Goal: Task Accomplishment & Management: Manage account settings

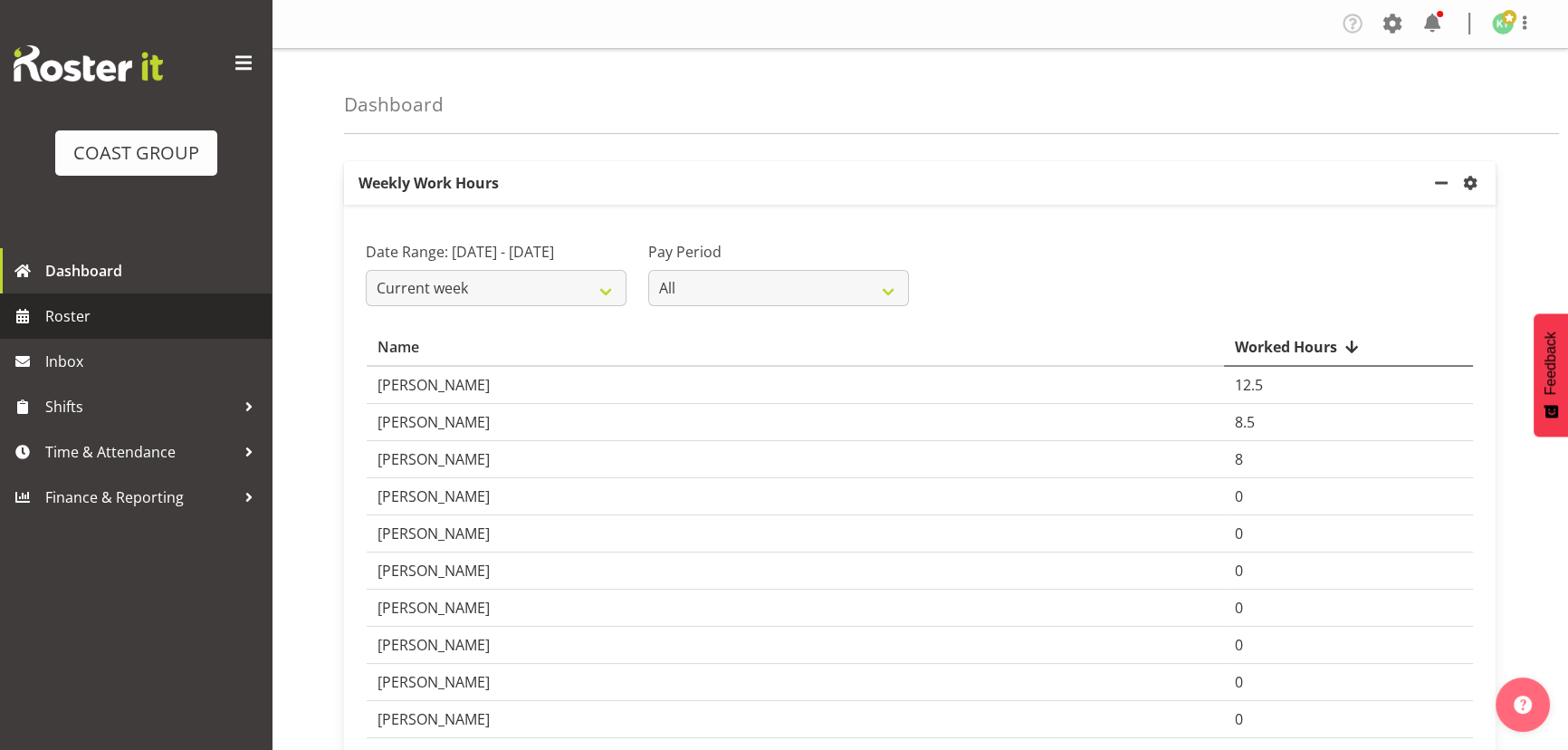
click at [137, 303] on span "Roster" at bounding box center [153, 316] width 217 height 27
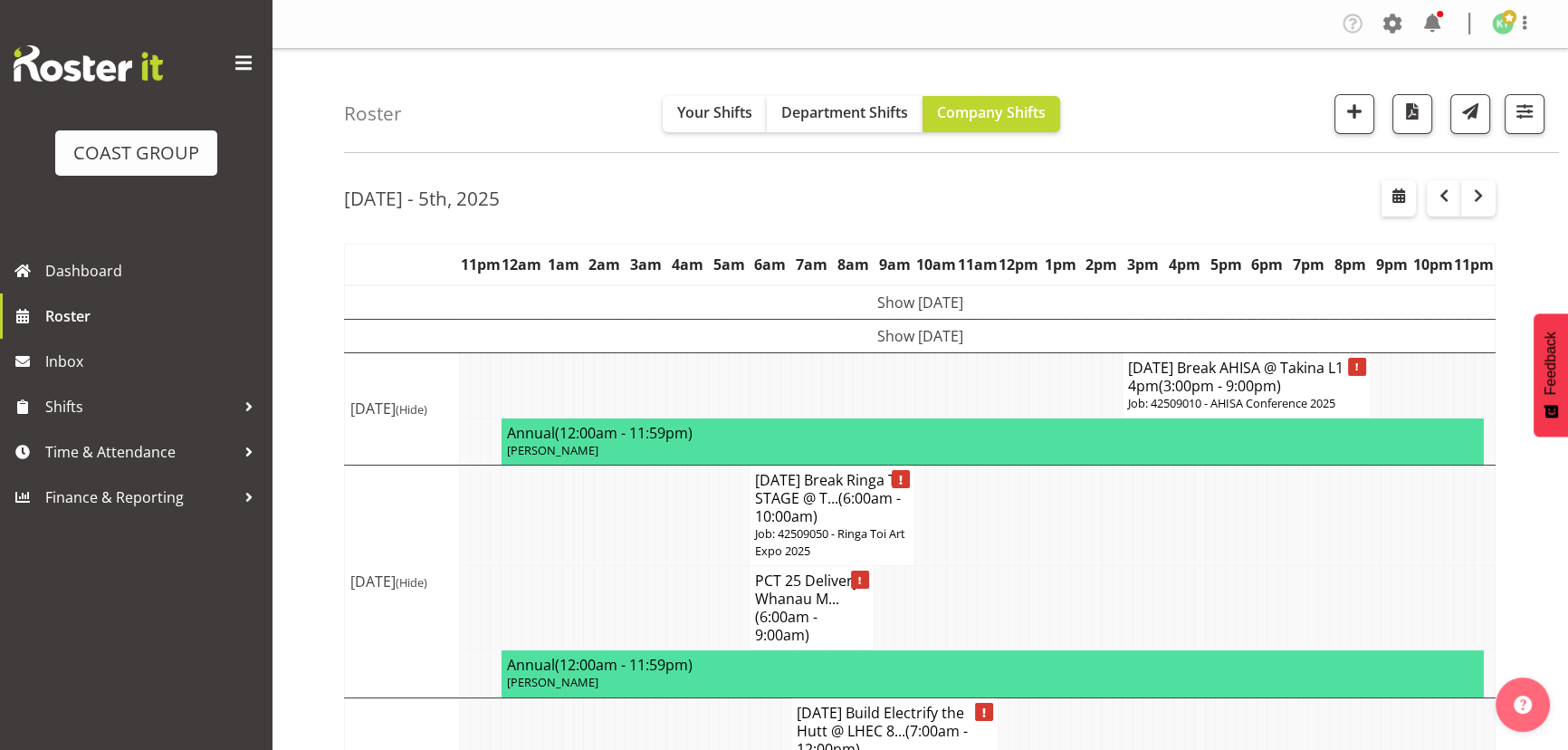
click at [1045, 332] on td "Show [DATE]" at bounding box center [920, 336] width 1151 height 34
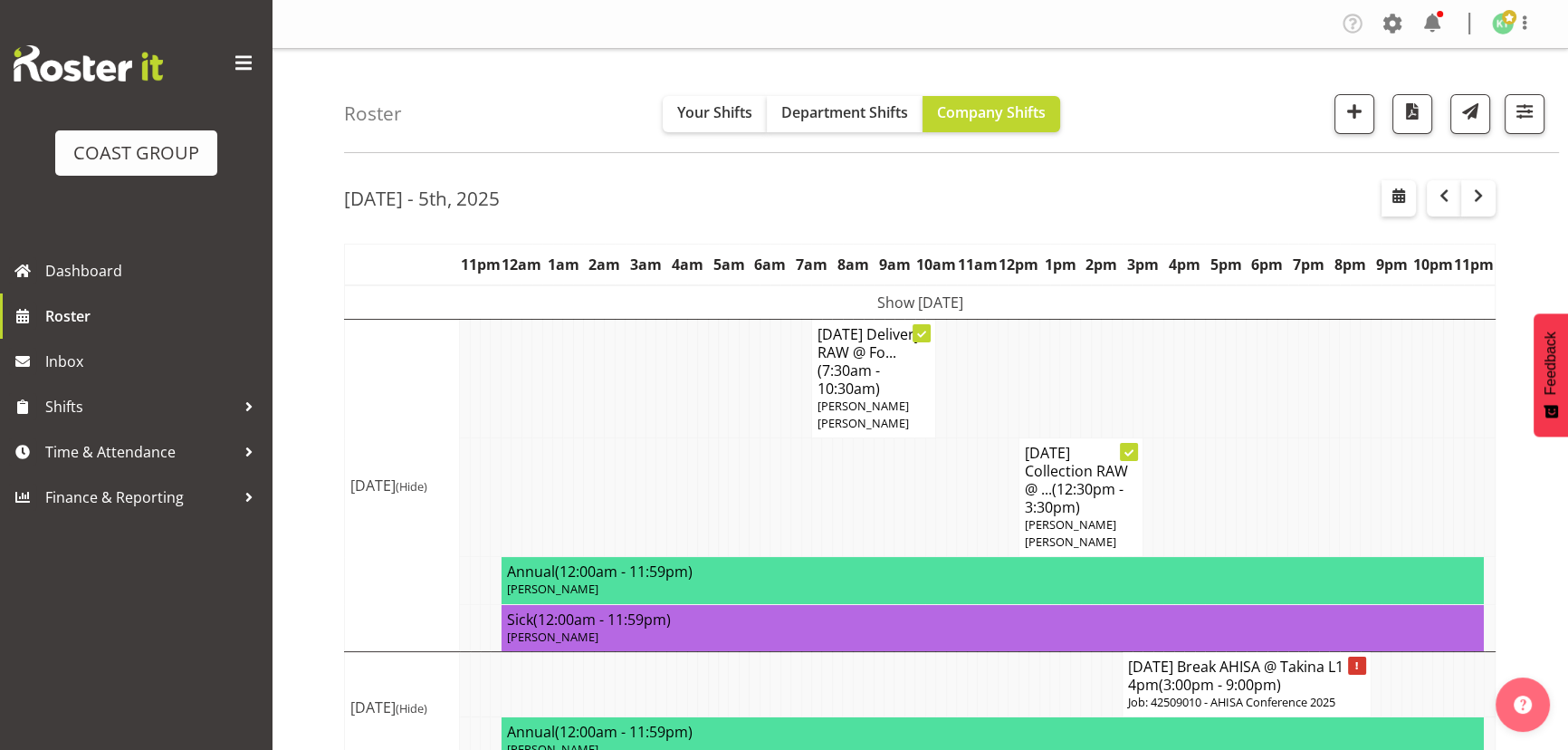
click at [1075, 307] on td "Show Mon 29th Sep 2025" at bounding box center [920, 302] width 1151 height 35
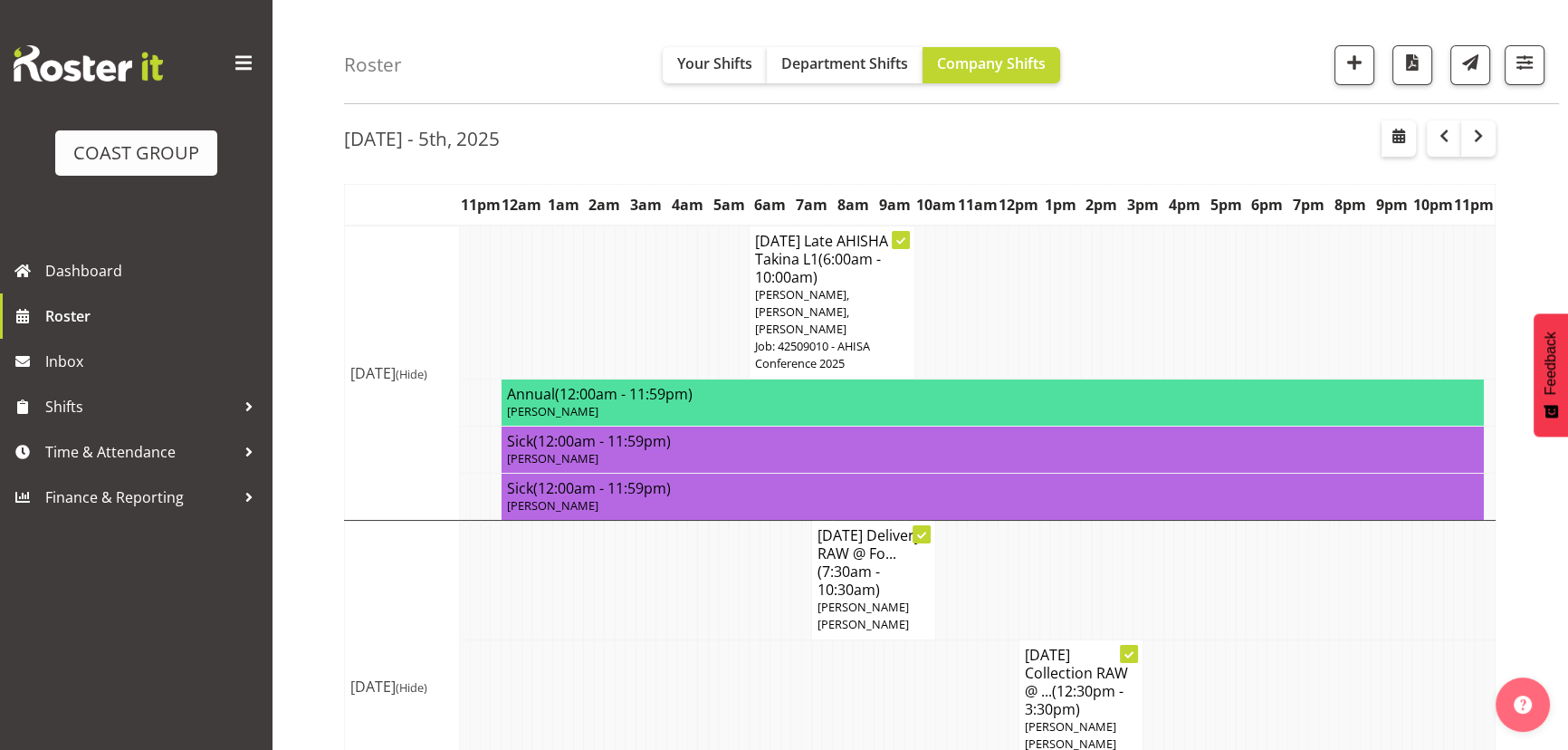
scroll to position [32, 0]
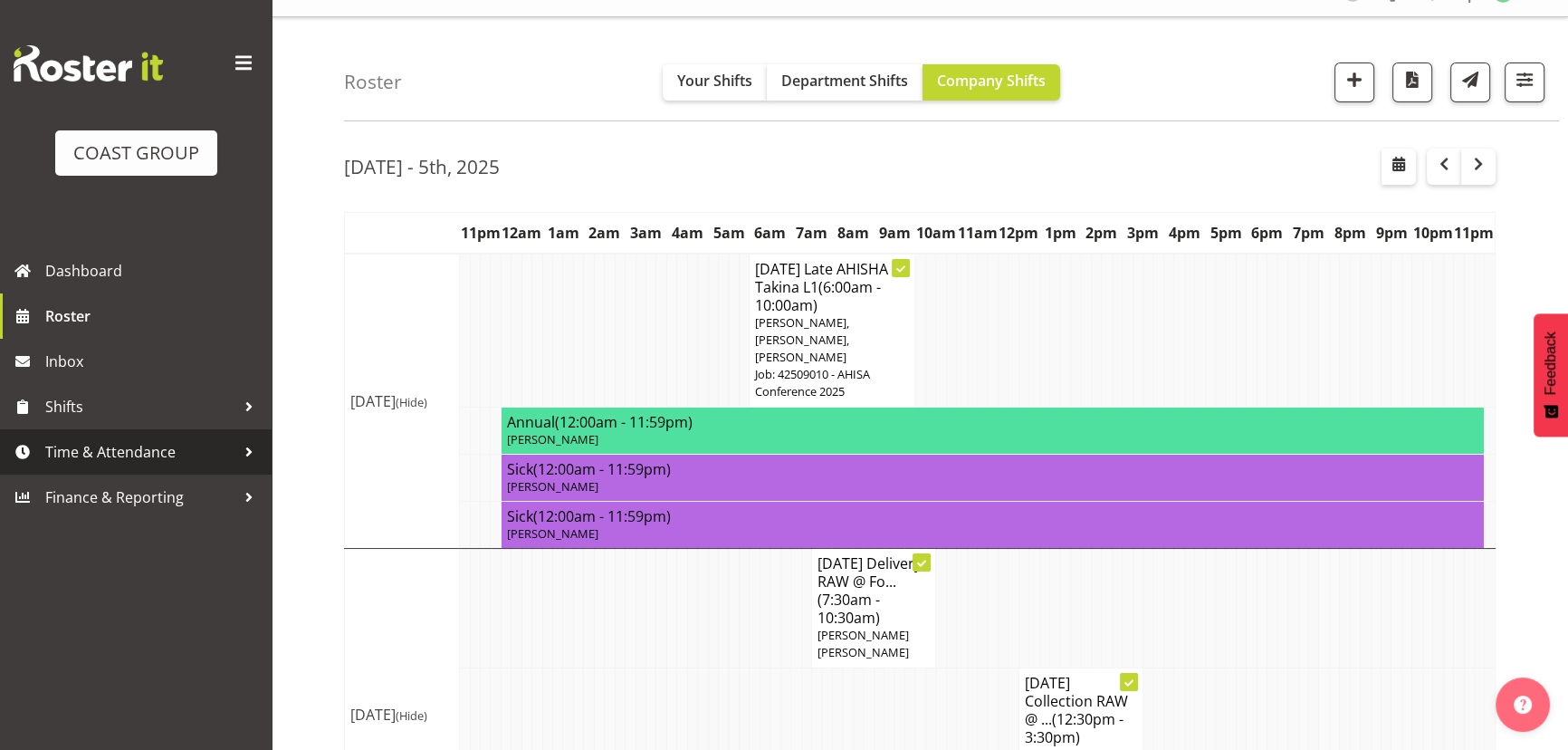
drag, startPoint x: 90, startPoint y: 441, endPoint x: 118, endPoint y: 456, distance: 31.8
click at [90, 441] on span "Time & Attendance" at bounding box center [140, 451] width 190 height 27
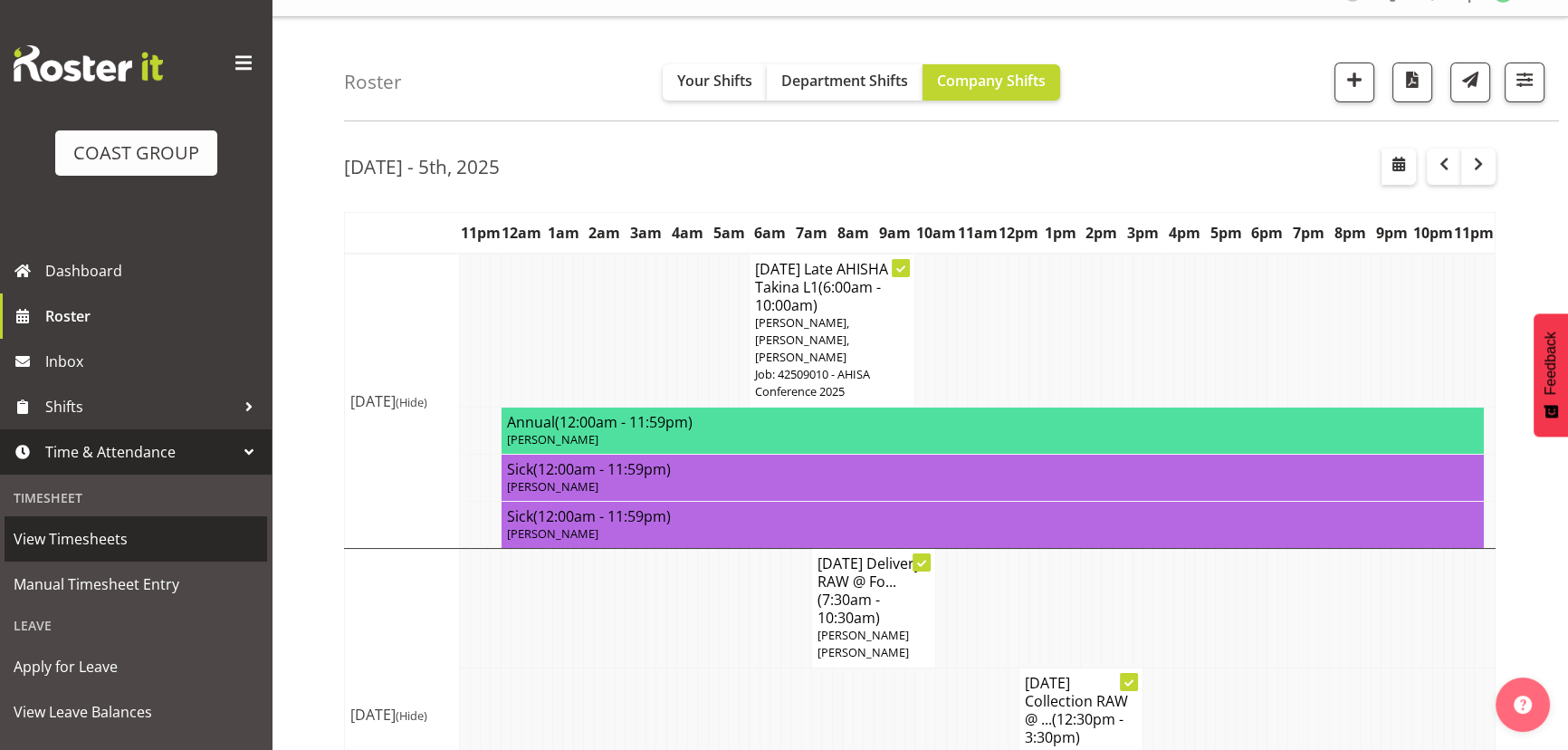
click at [154, 543] on span "View Timesheets" at bounding box center [135, 539] width 244 height 27
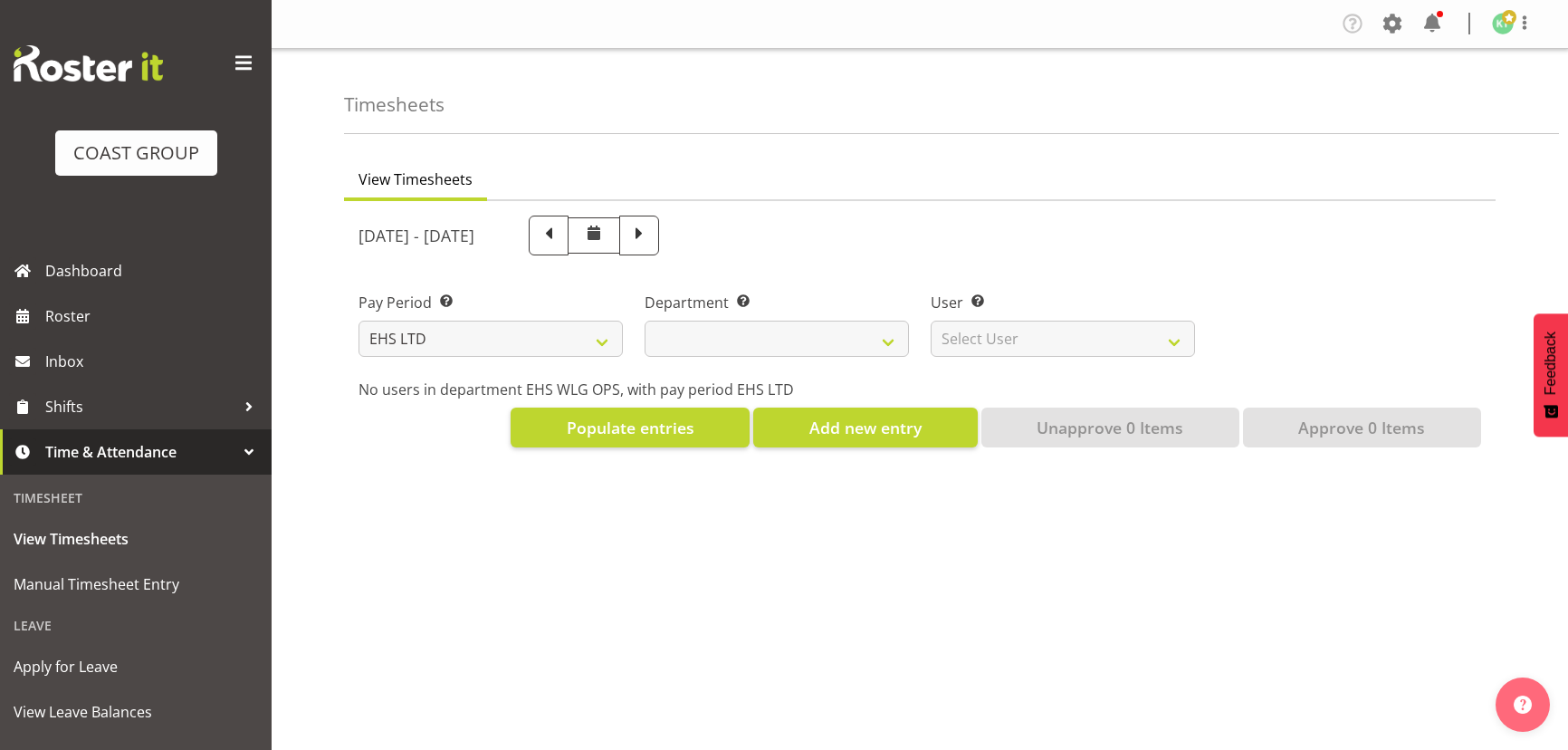
select select "7"
select select
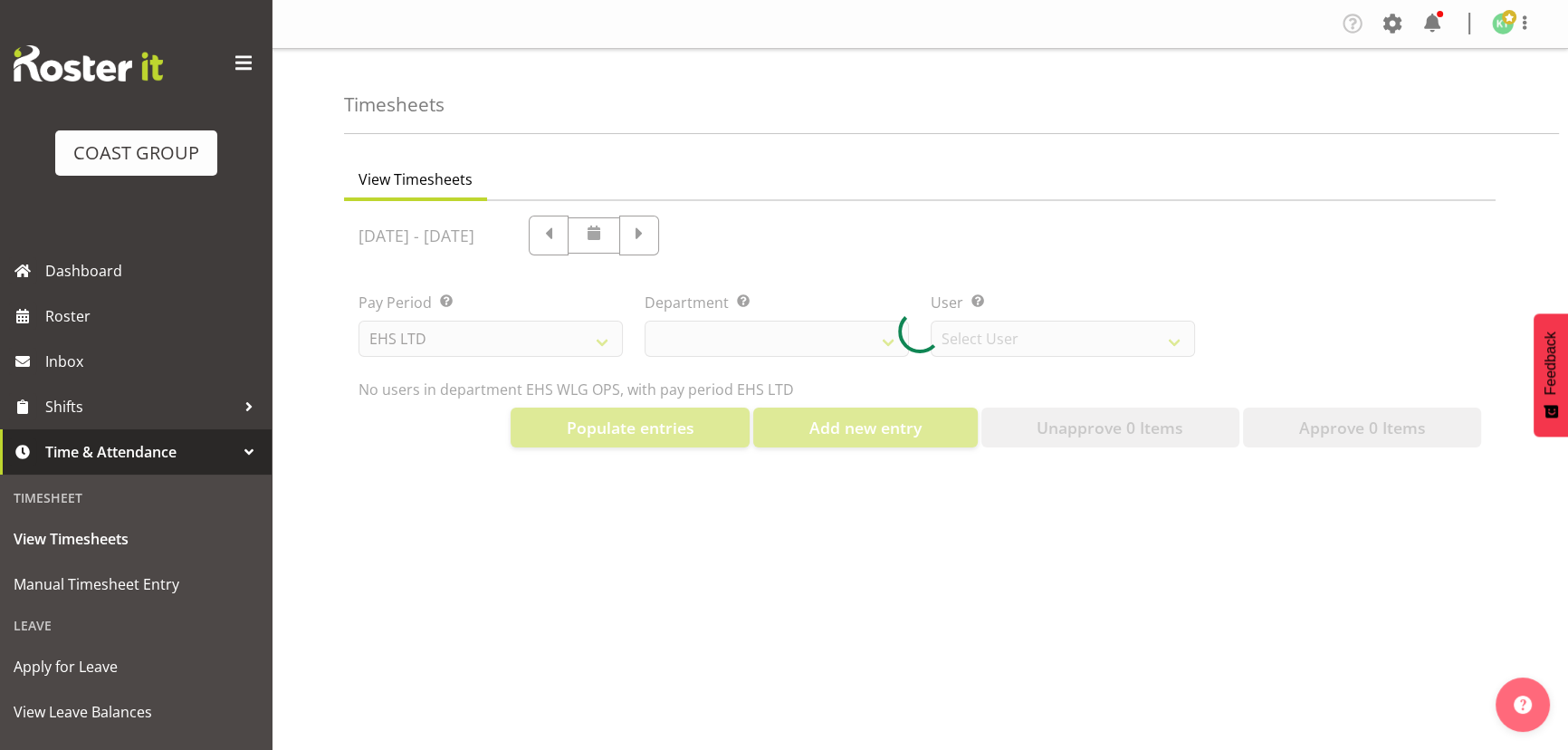
select select "10020"
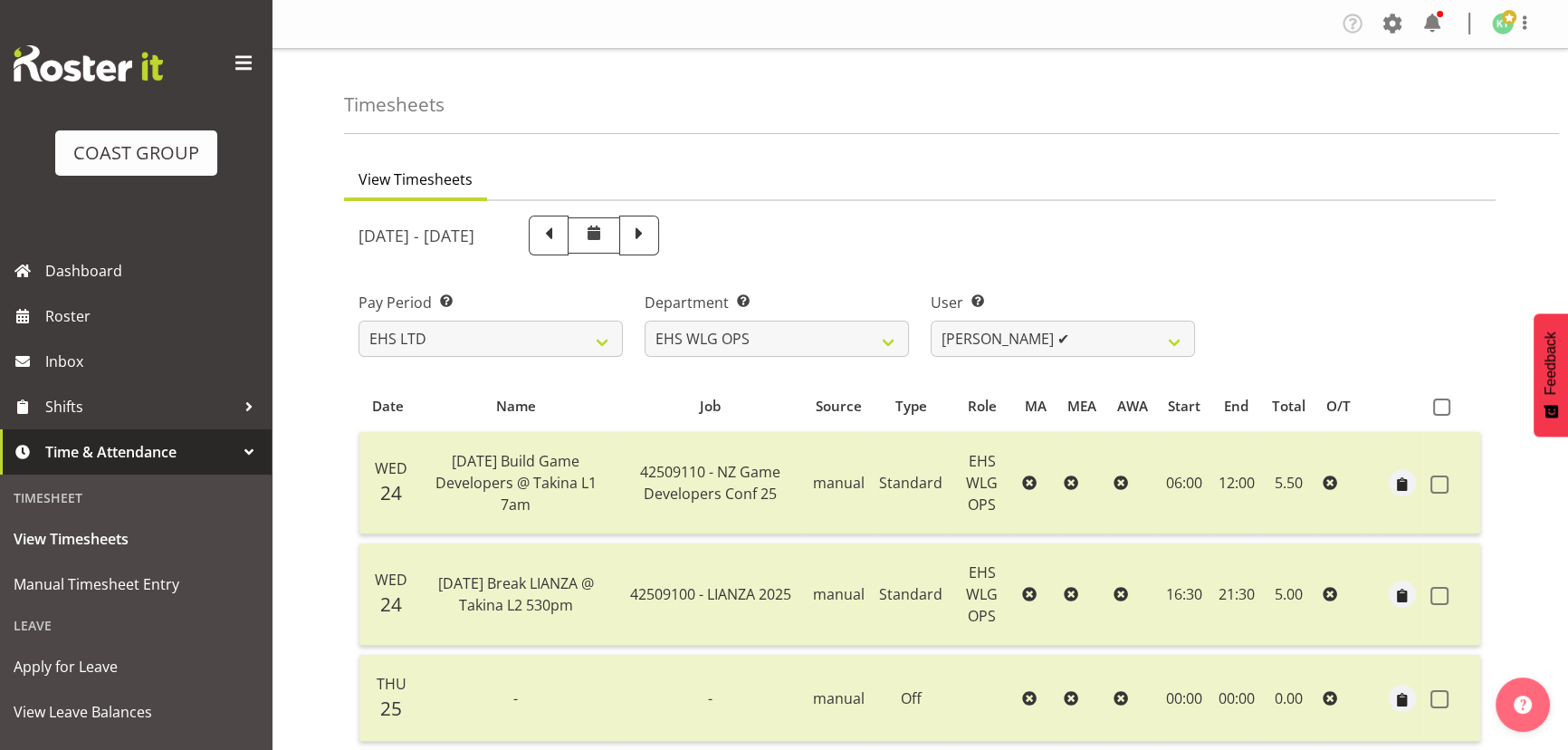
click at [659, 247] on span at bounding box center [639, 235] width 39 height 39
select select
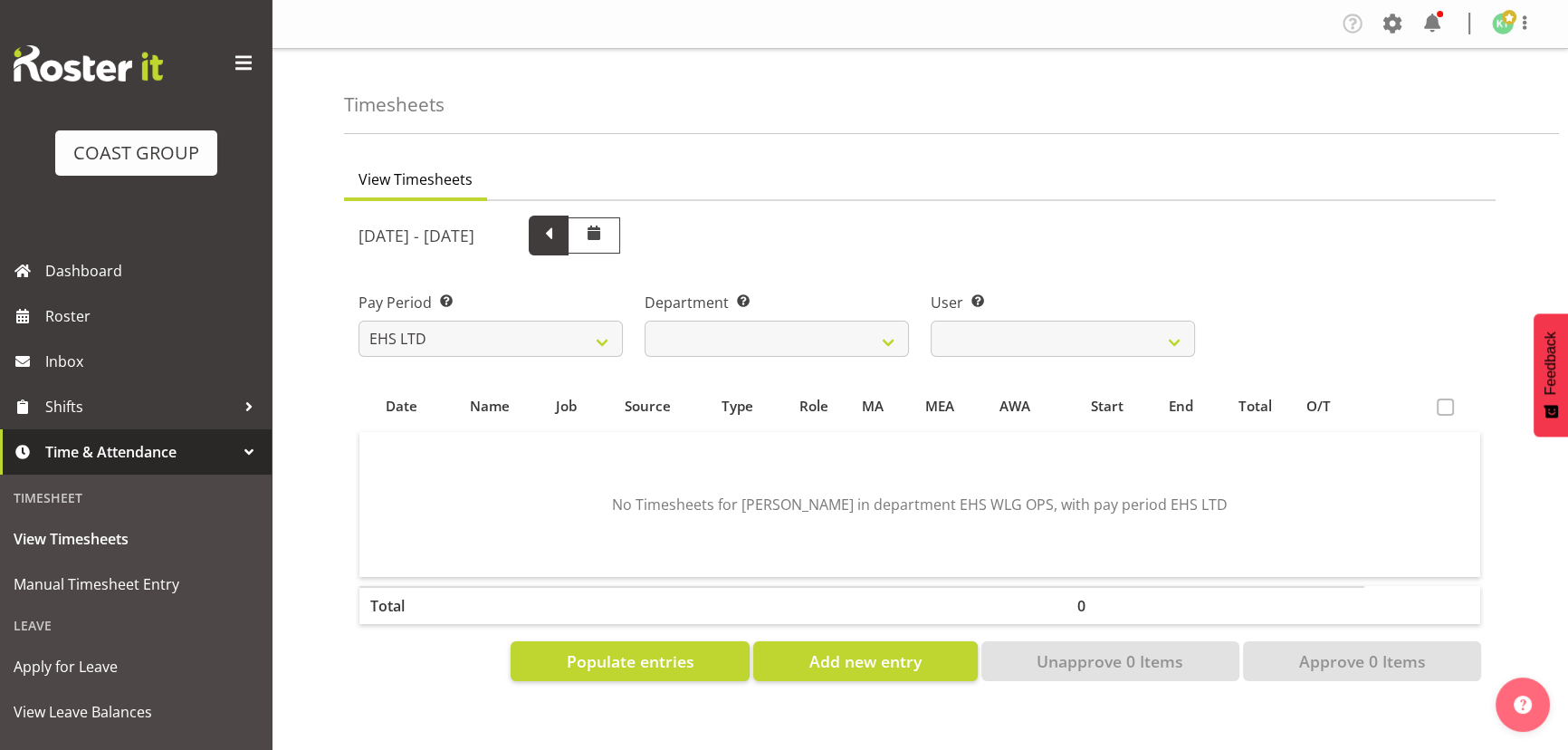
click at [560, 234] on span at bounding box center [548, 233] width 24 height 23
select select
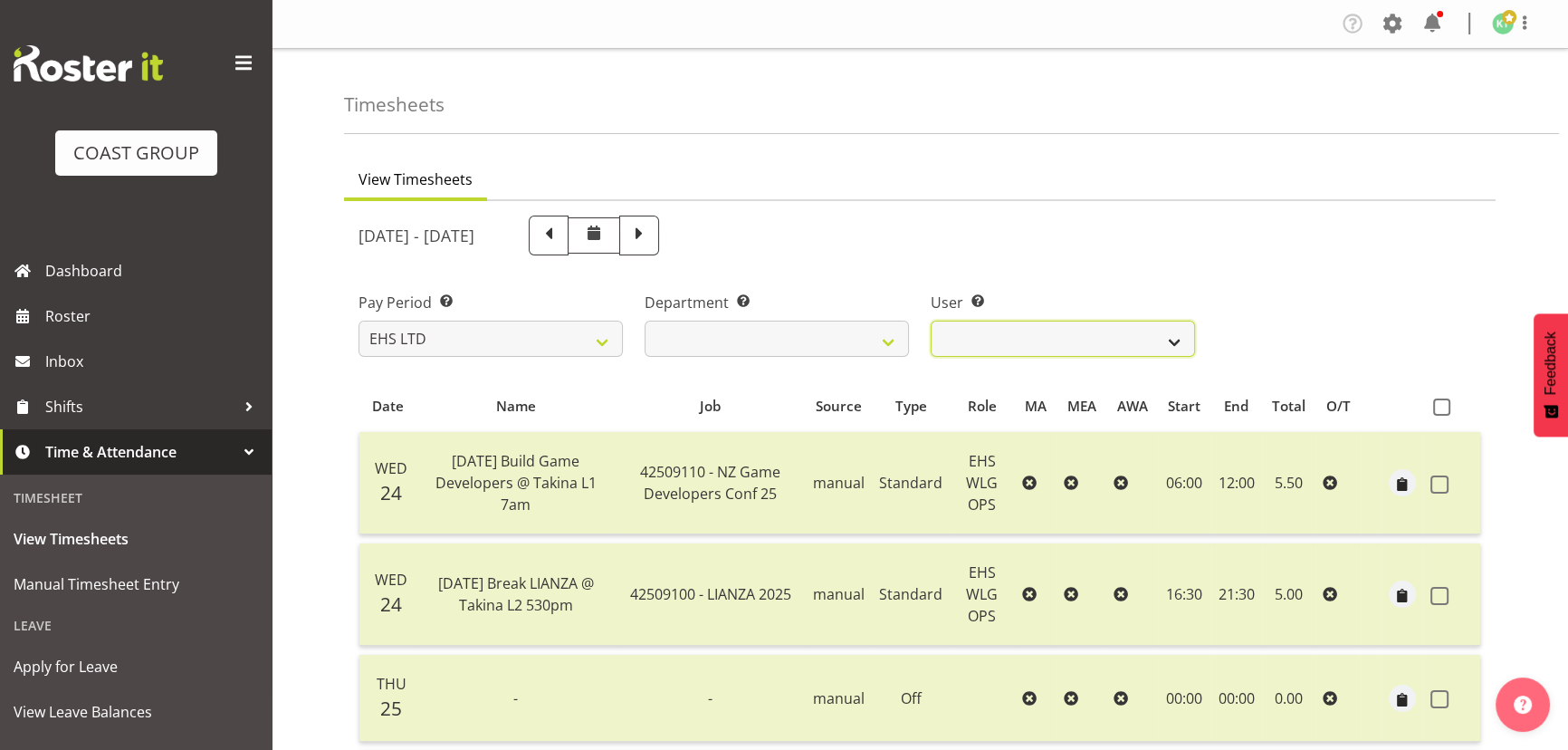
click at [1059, 343] on select "Ashton Staats ✔ Darryl Burns ✔ Geoffrey Robertson ✔ Jackson Howsan ✔ Kade Tiati…" at bounding box center [1062, 338] width 264 height 37
select select "1141"
click at [931, 320] on select "Ashton Staats ✔ Darryl Burns ✔ Geoffrey Robertson ✔ Jackson Howsan ✔ Kade Tiati…" at bounding box center [1062, 338] width 264 height 37
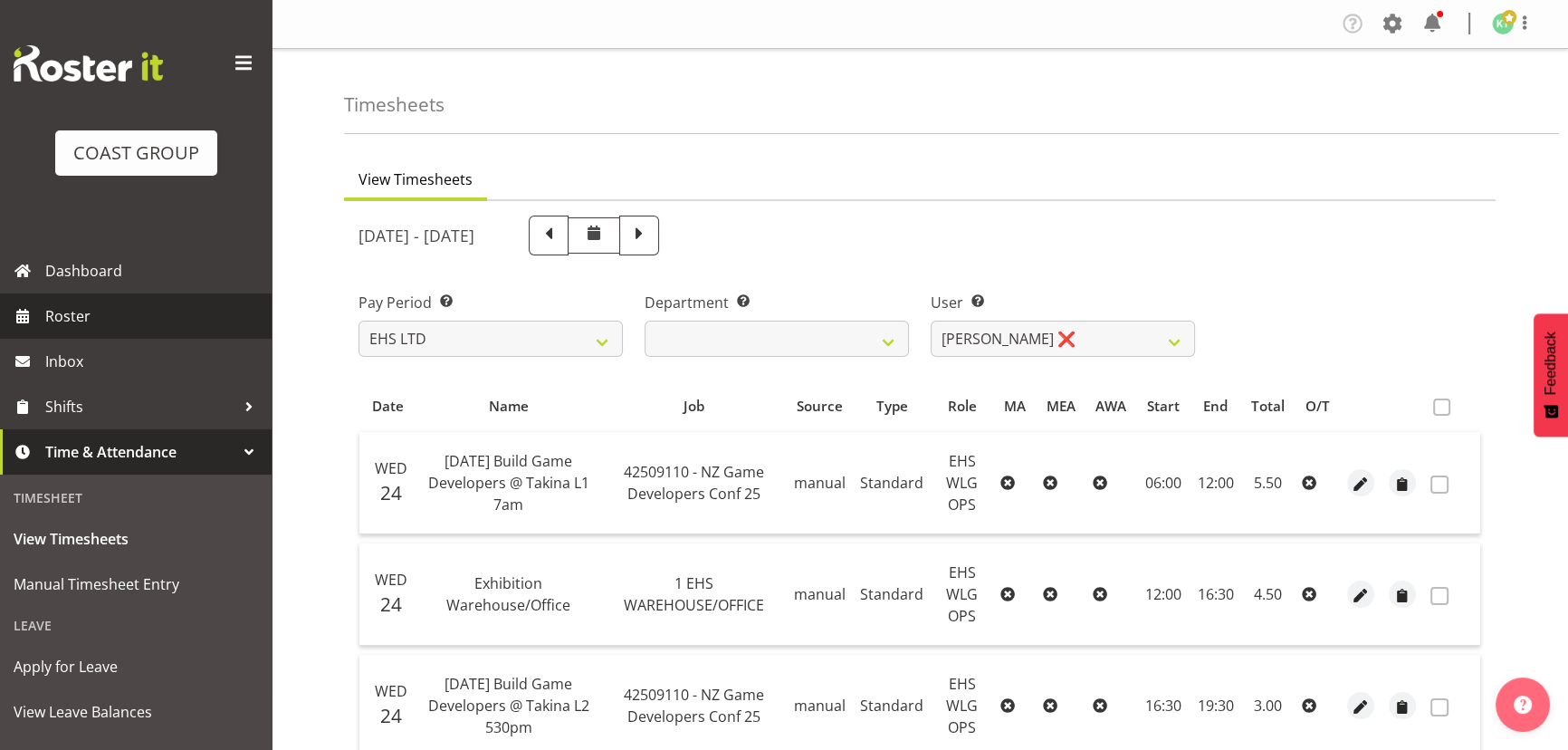
click at [172, 320] on span "Roster" at bounding box center [153, 316] width 217 height 27
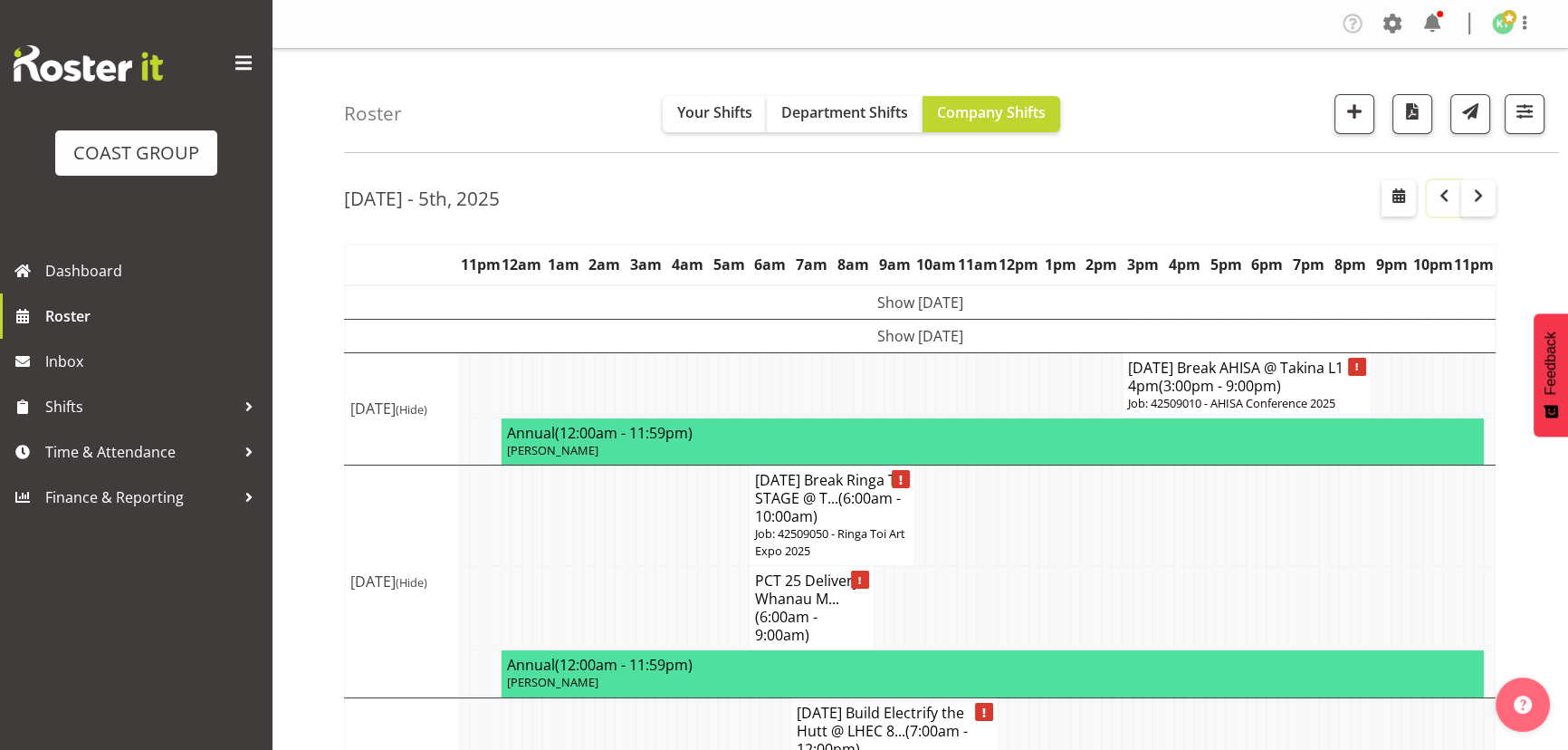
click at [1444, 197] on span "button" at bounding box center [1444, 195] width 22 height 22
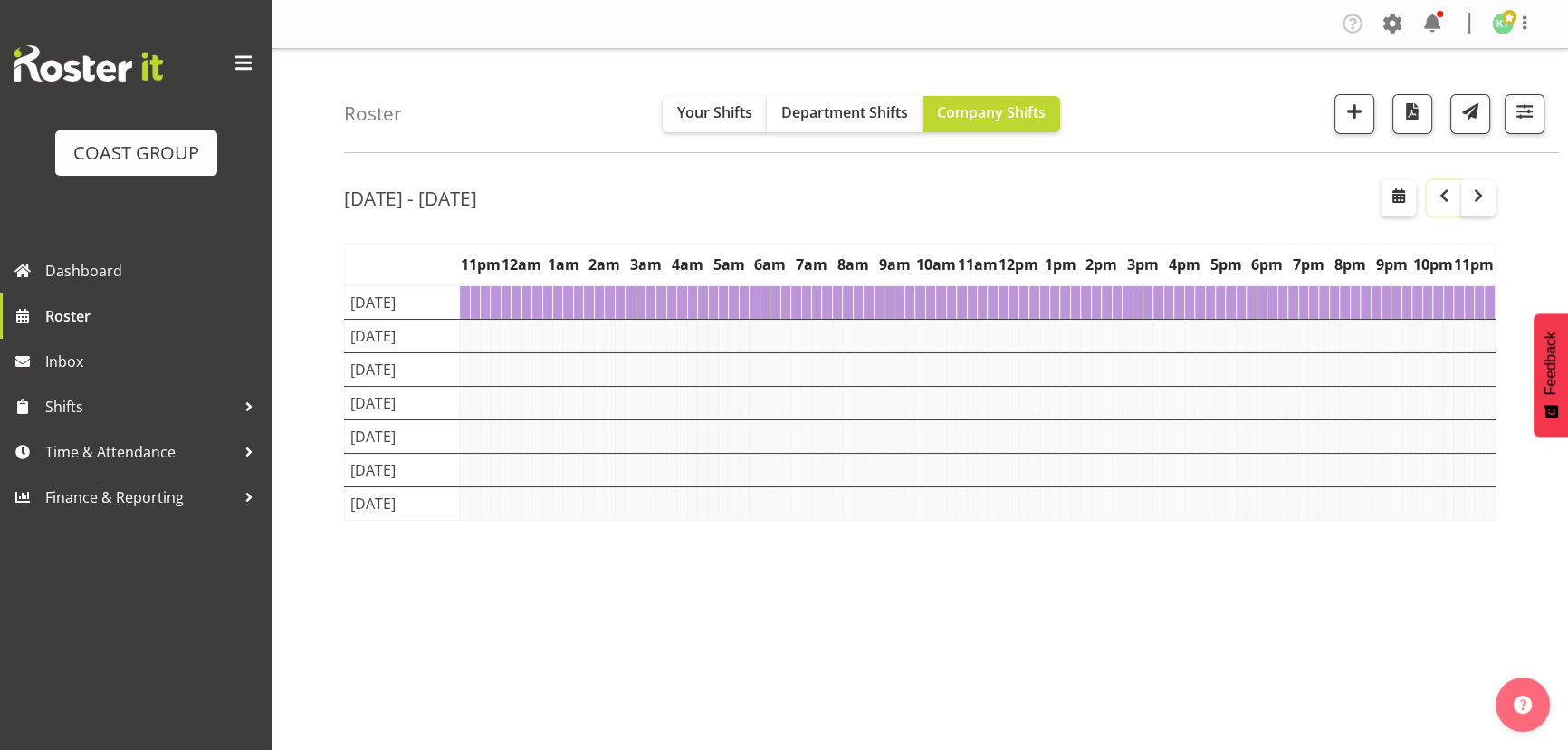
click at [1444, 197] on span "button" at bounding box center [1444, 195] width 22 height 22
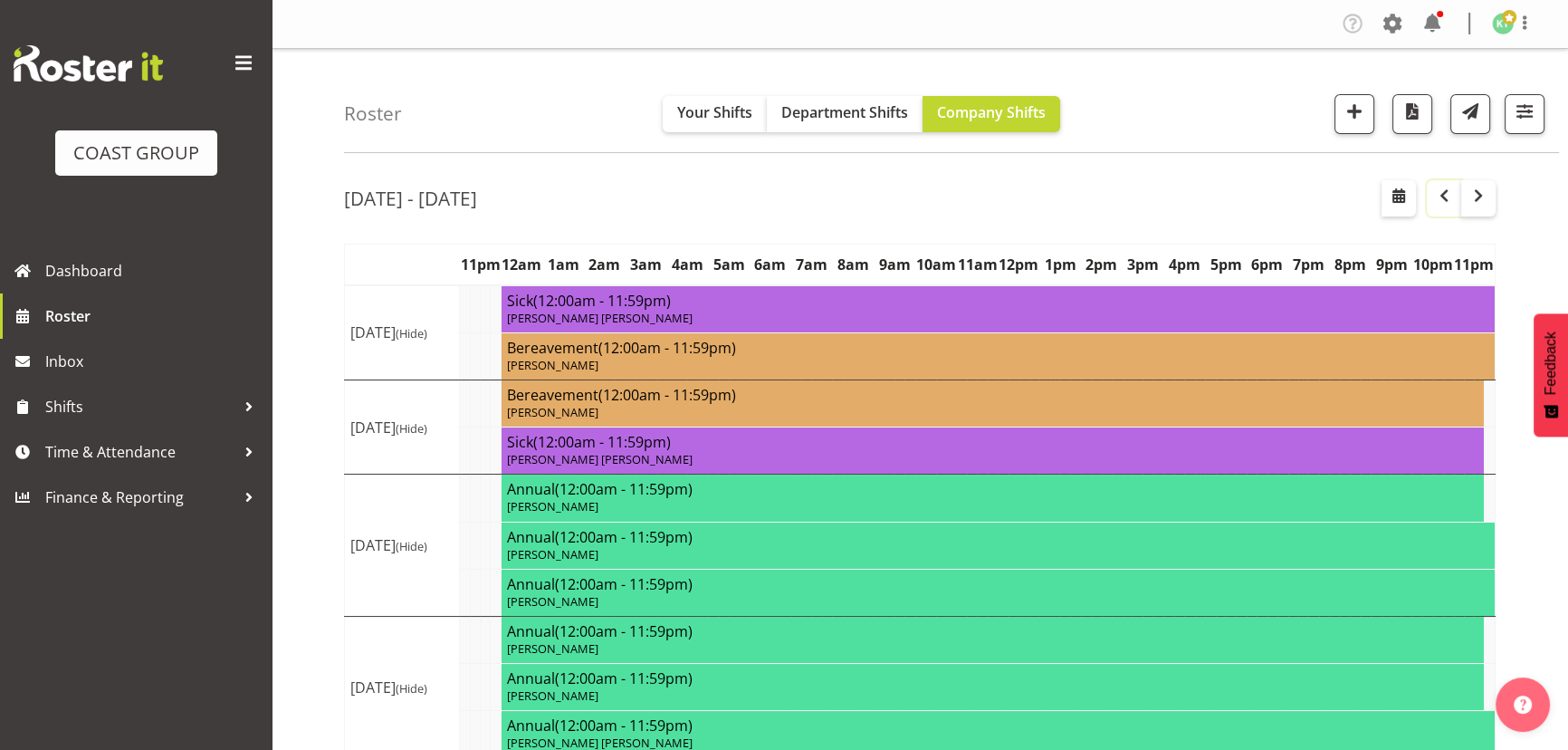
click at [1444, 197] on span "button" at bounding box center [1444, 195] width 22 height 22
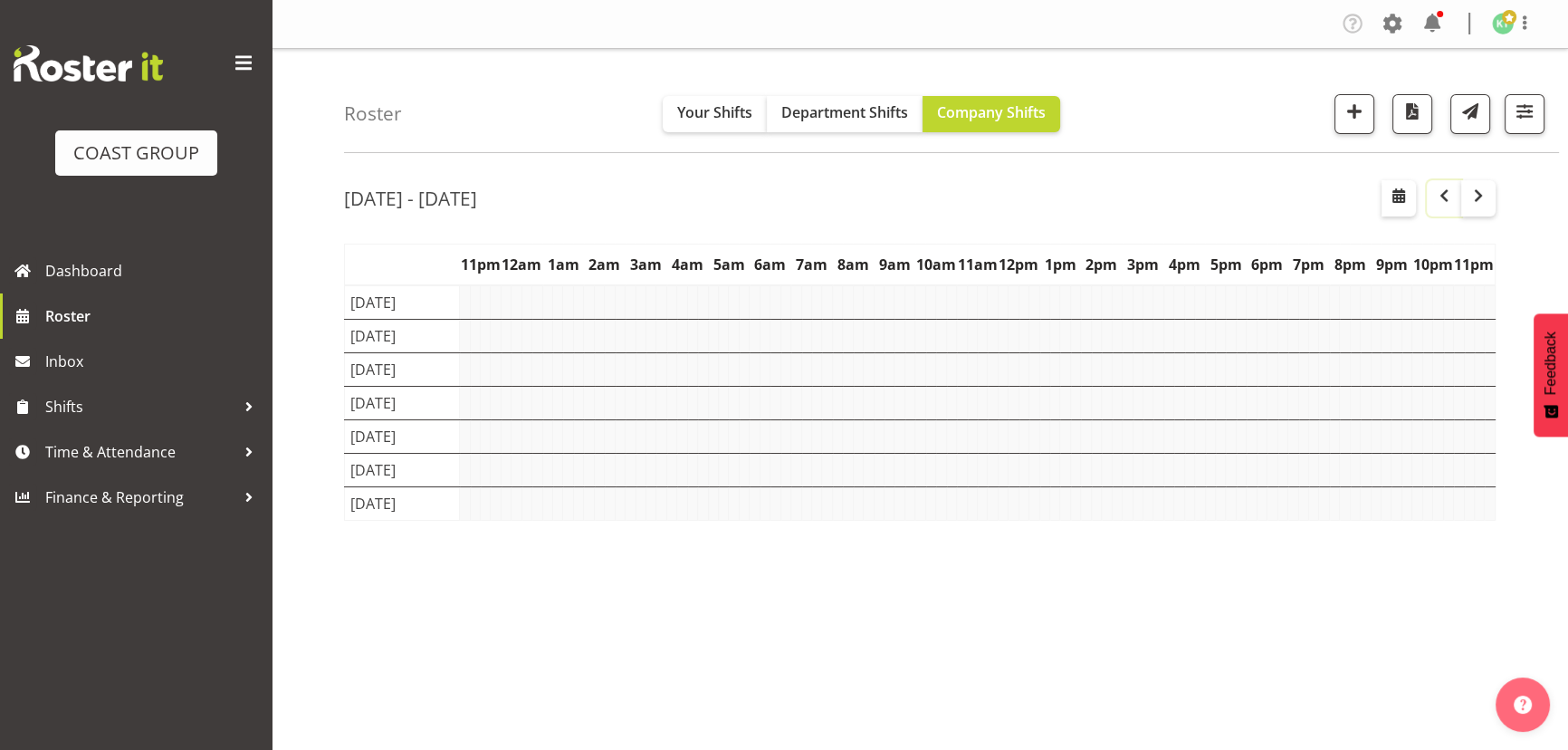
click at [1444, 197] on span "button" at bounding box center [1444, 195] width 22 height 22
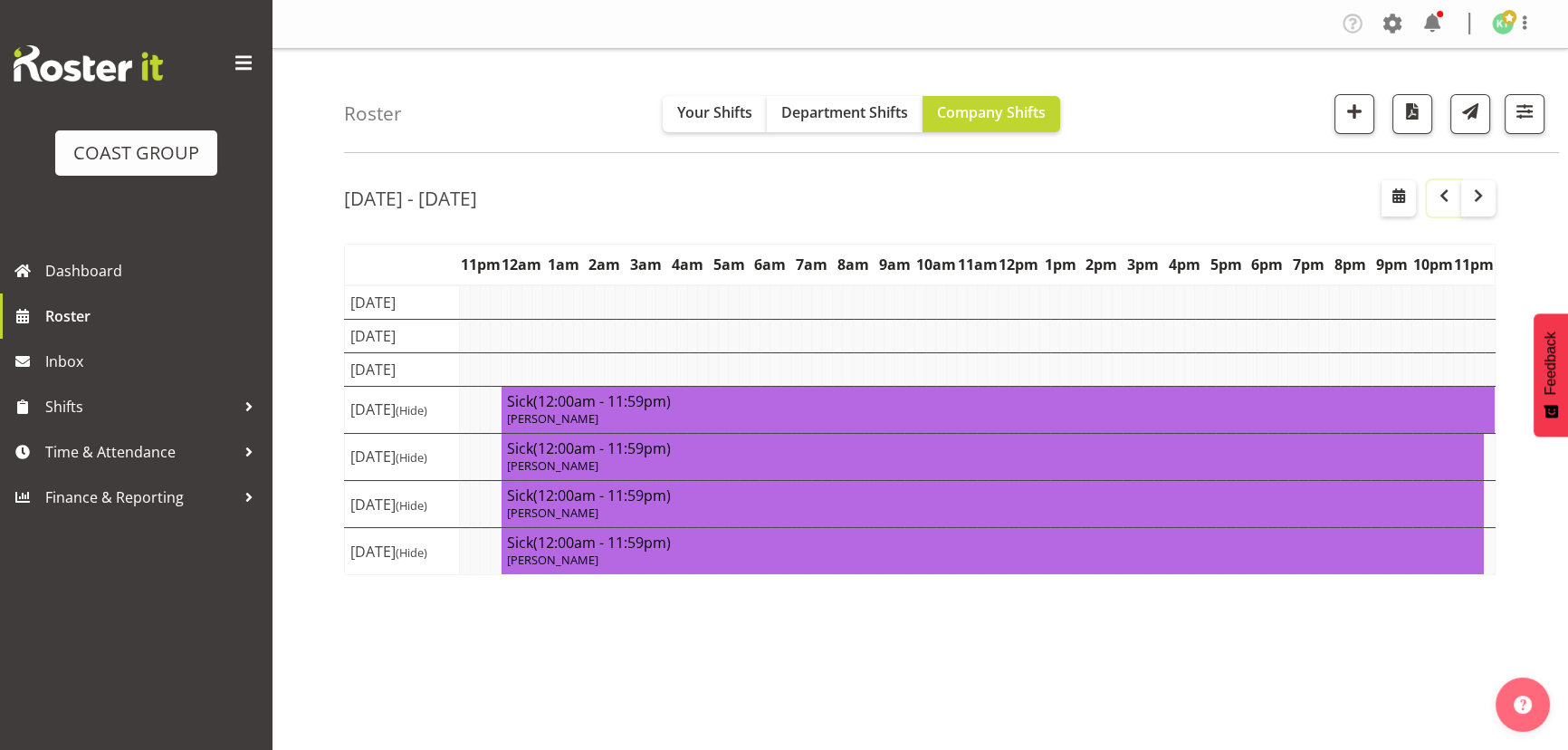
click at [1444, 197] on span "button" at bounding box center [1444, 195] width 22 height 22
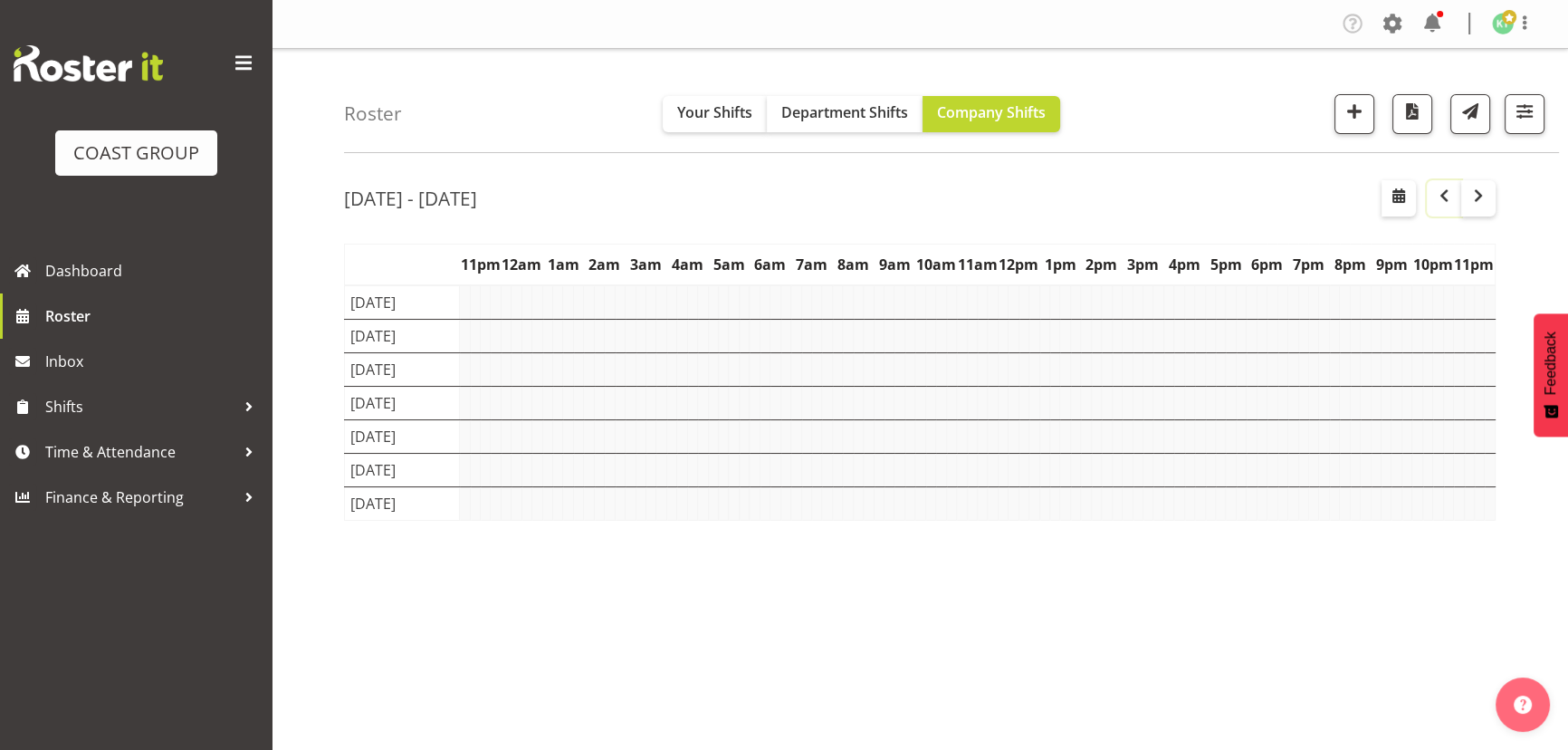
click at [1444, 197] on span "button" at bounding box center [1444, 195] width 22 height 22
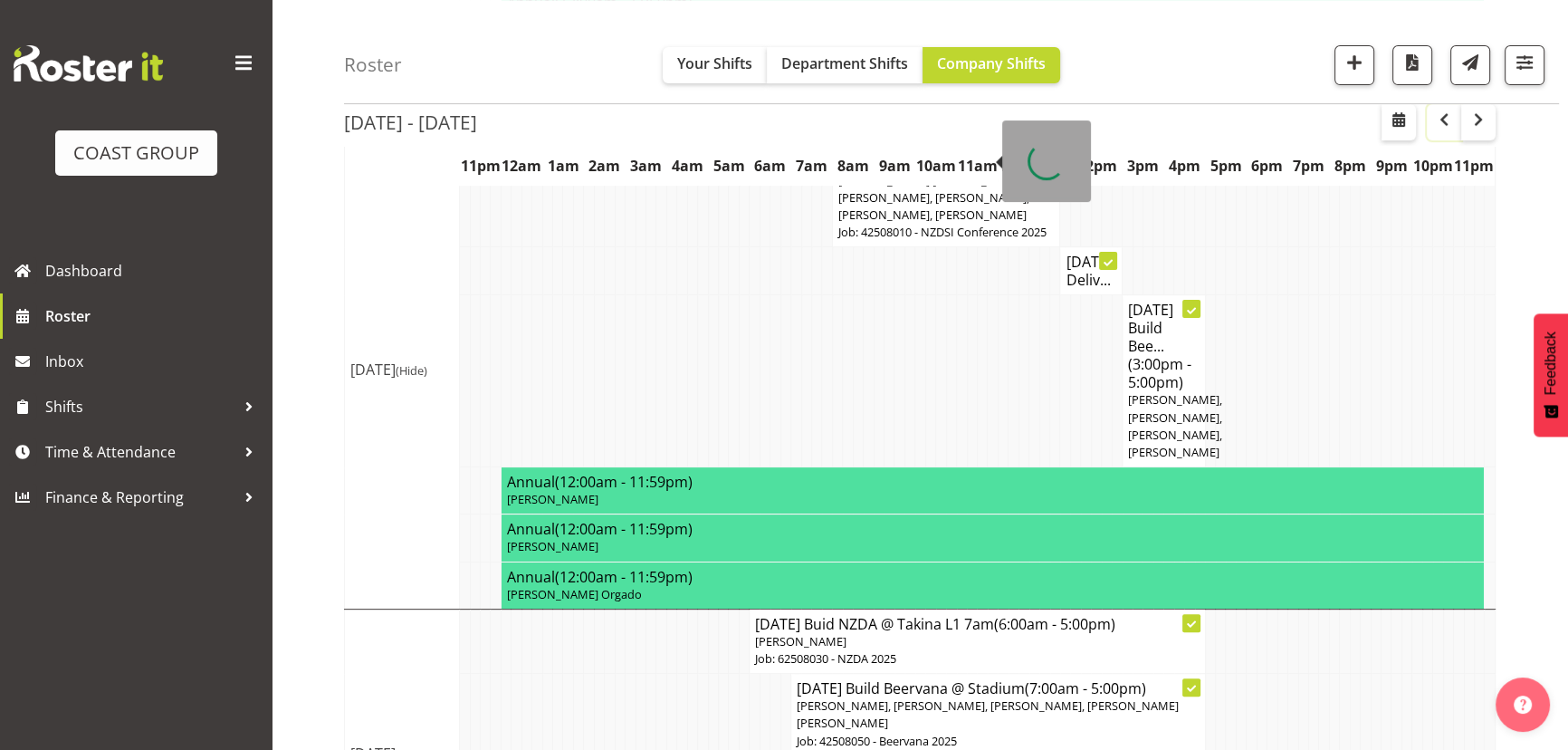
scroll to position [823, 0]
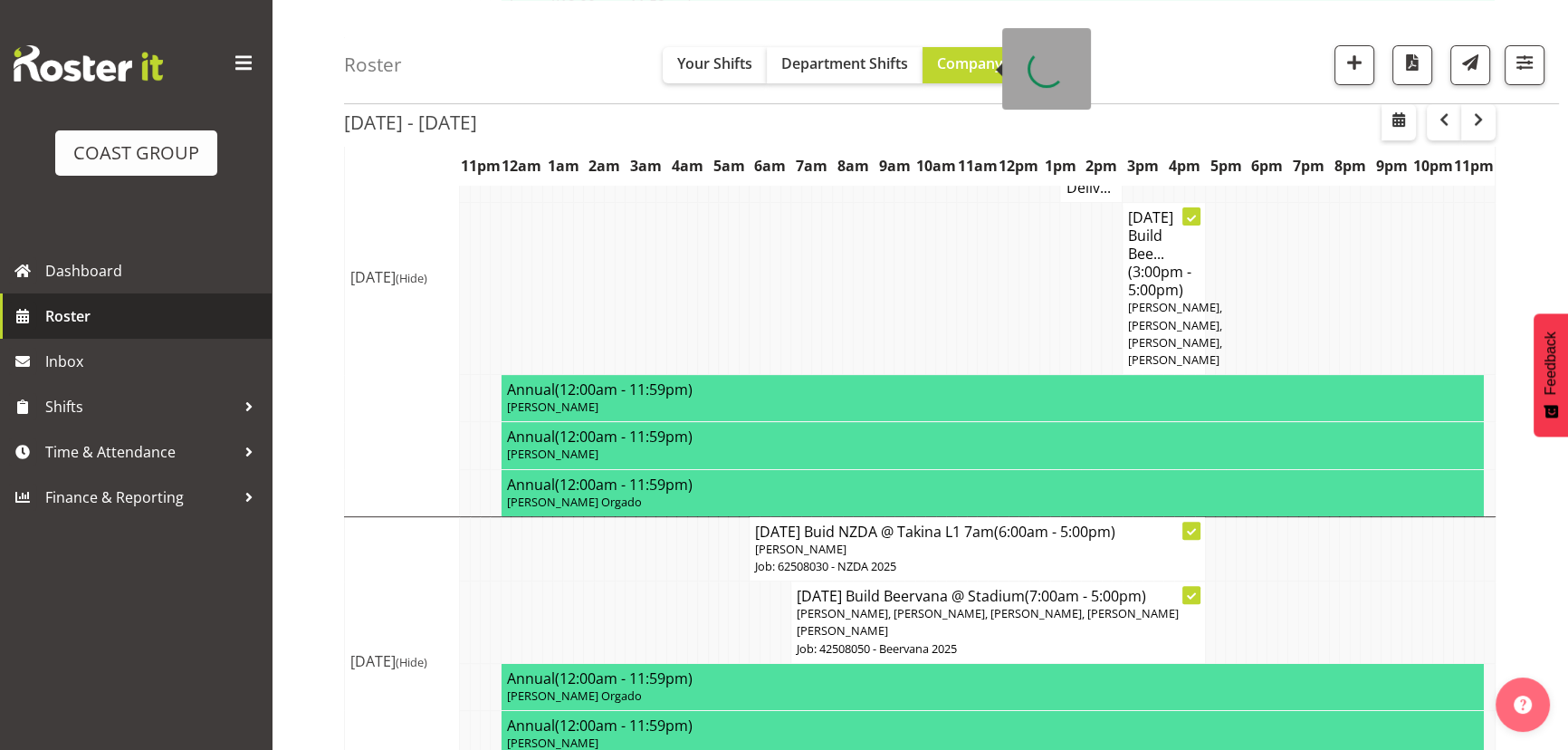
click at [156, 309] on span "Roster" at bounding box center [153, 316] width 217 height 27
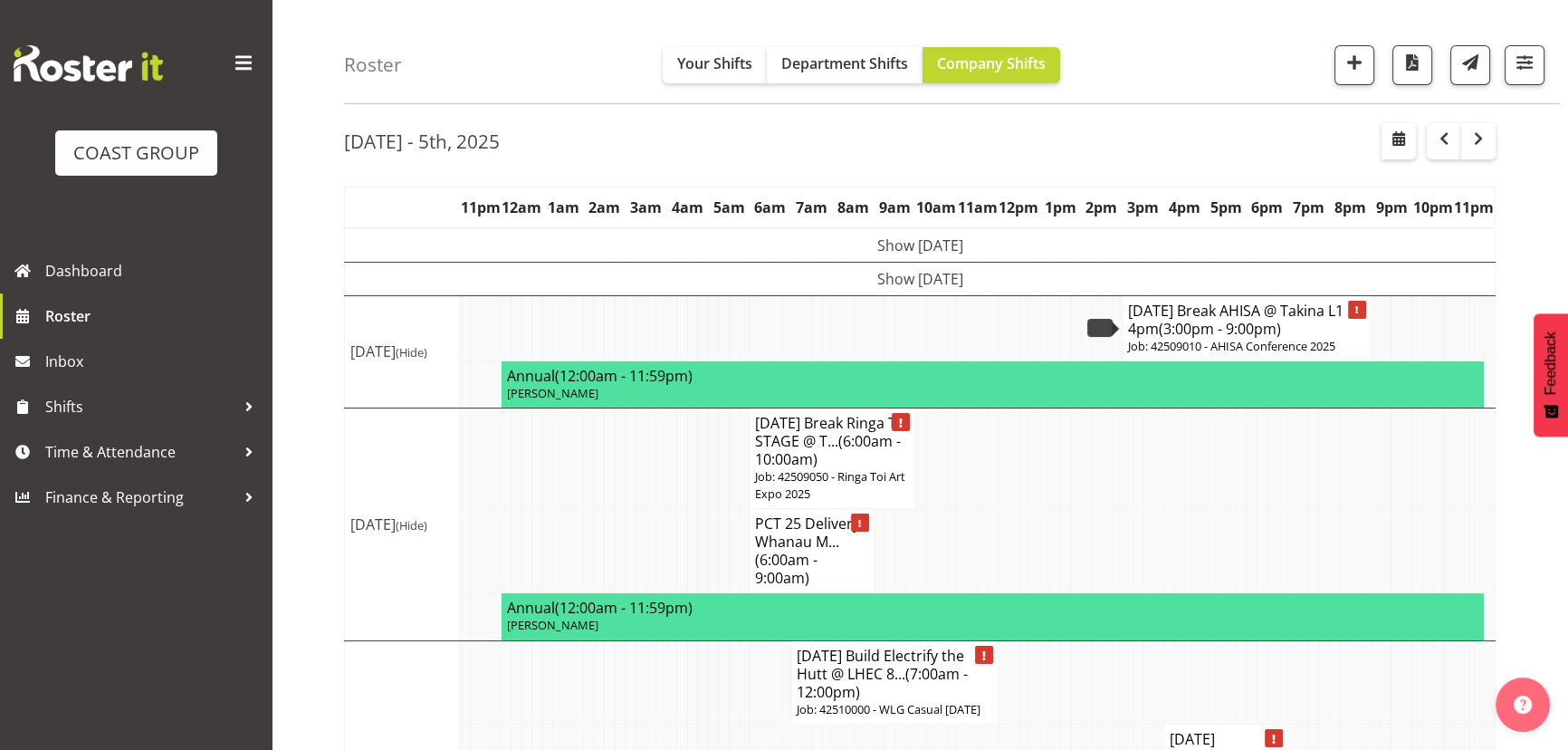
scroll to position [82, 0]
